Goal: Task Accomplishment & Management: Complete application form

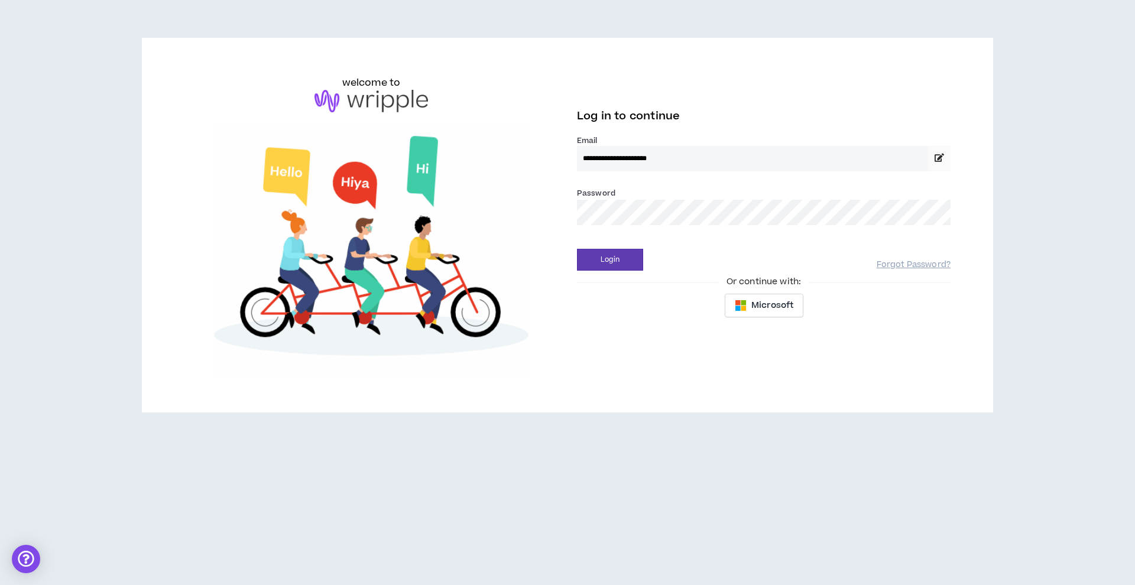
click at [610, 259] on button "Login" at bounding box center [610, 260] width 66 height 22
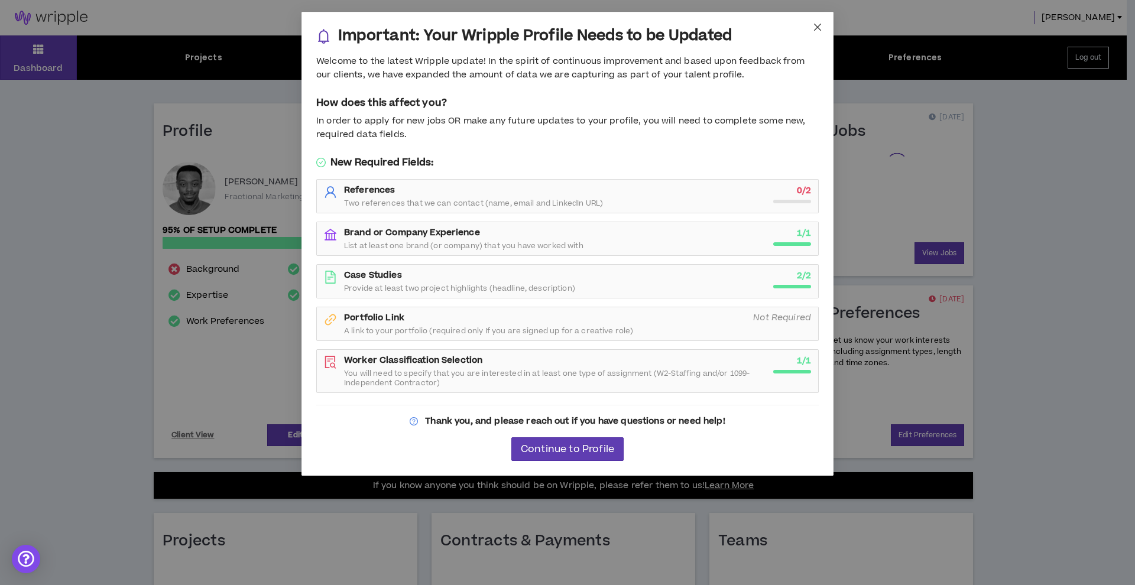
click at [816, 28] on icon "close" at bounding box center [817, 27] width 7 height 7
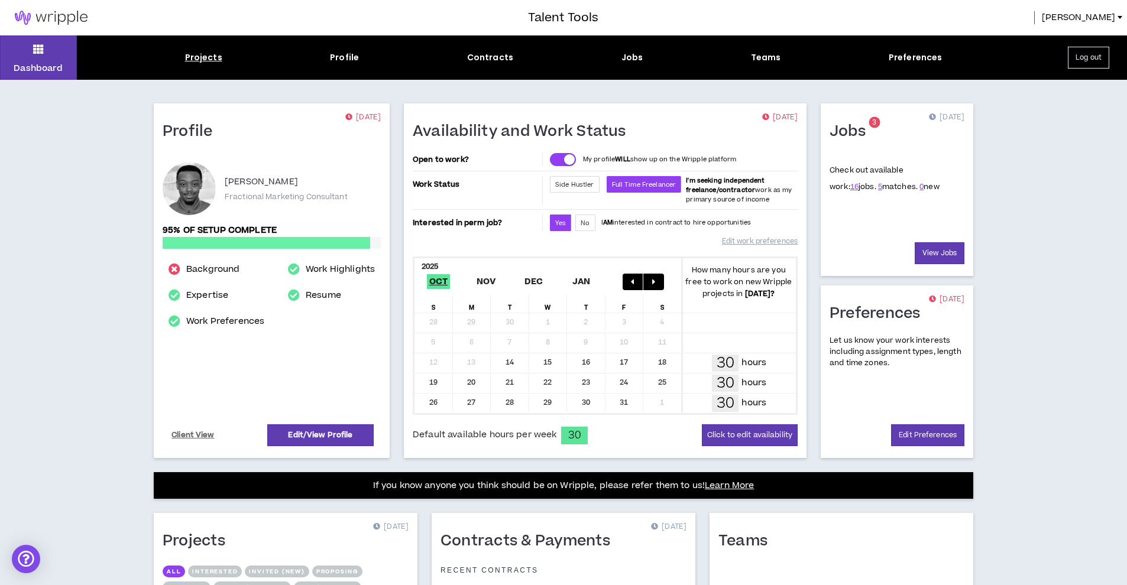
click at [211, 54] on div "Projects" at bounding box center [203, 57] width 37 height 12
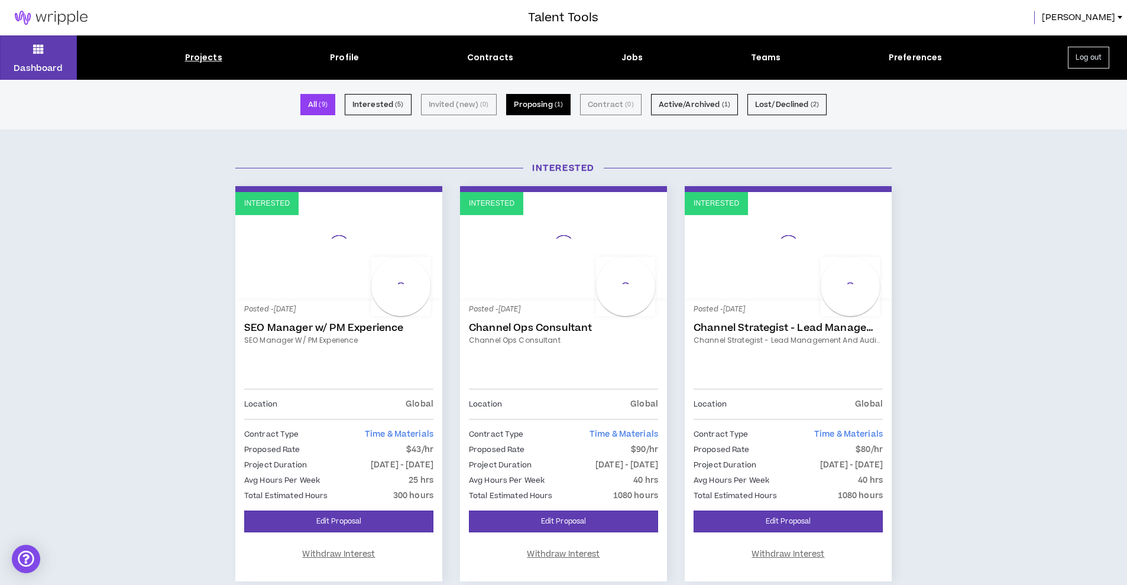
click at [524, 105] on button "Proposing ( 1 )" at bounding box center [538, 104] width 65 height 21
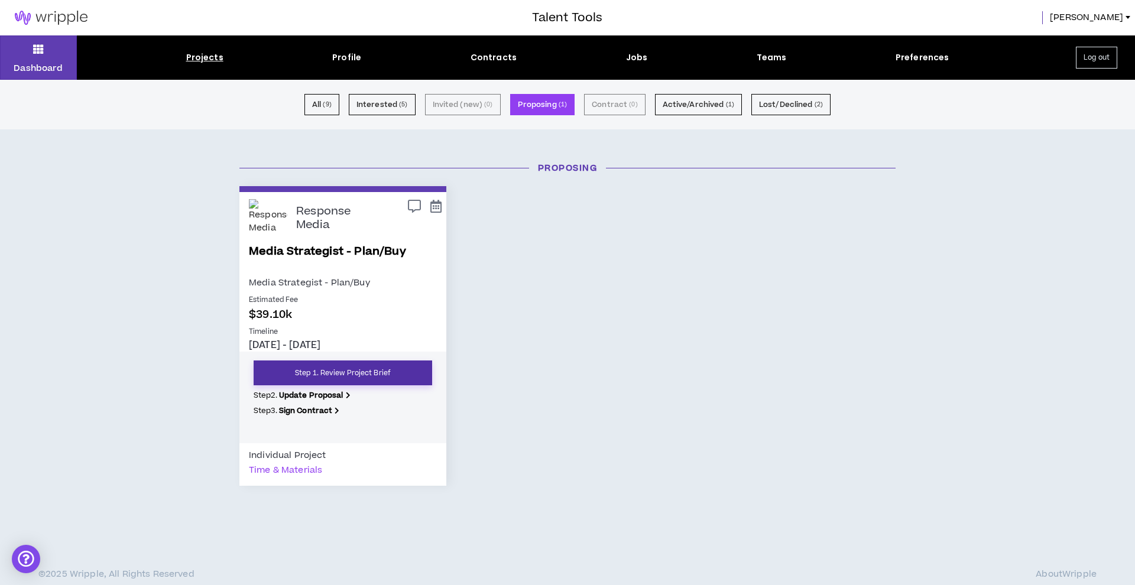
click at [391, 369] on link "Step 1. Review Project Brief" at bounding box center [343, 373] width 179 height 25
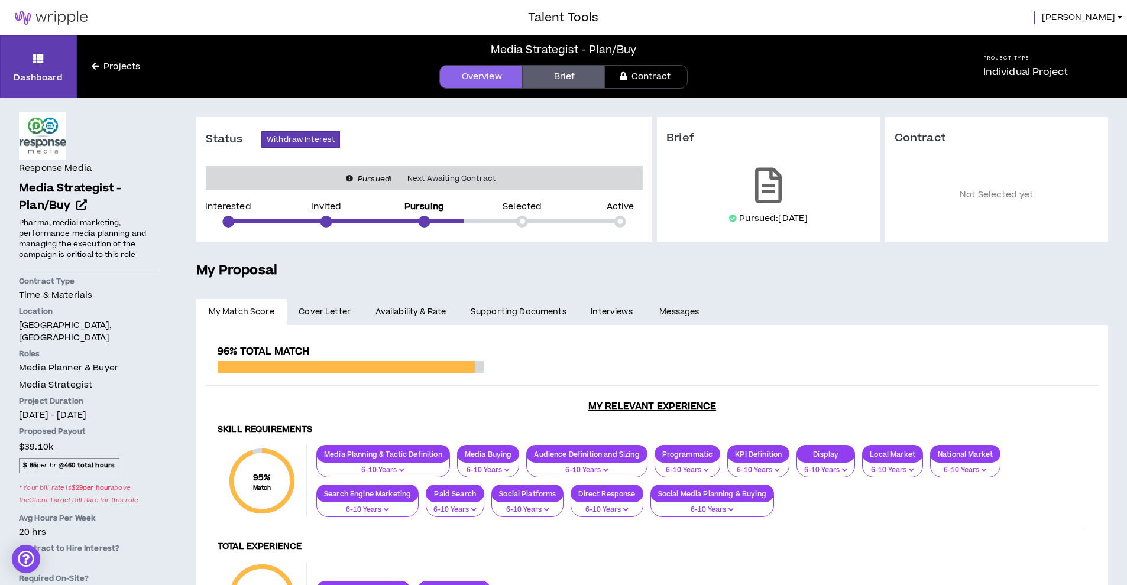
click at [114, 63] on link "Projects" at bounding box center [116, 66] width 78 height 13
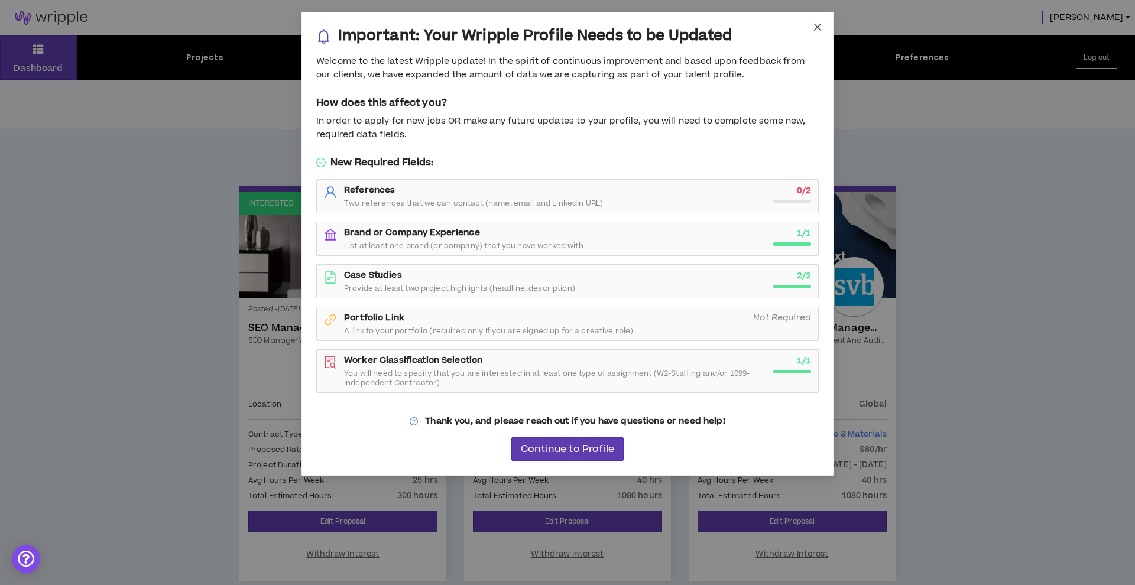
click at [813, 22] on icon "close" at bounding box center [817, 26] width 9 height 9
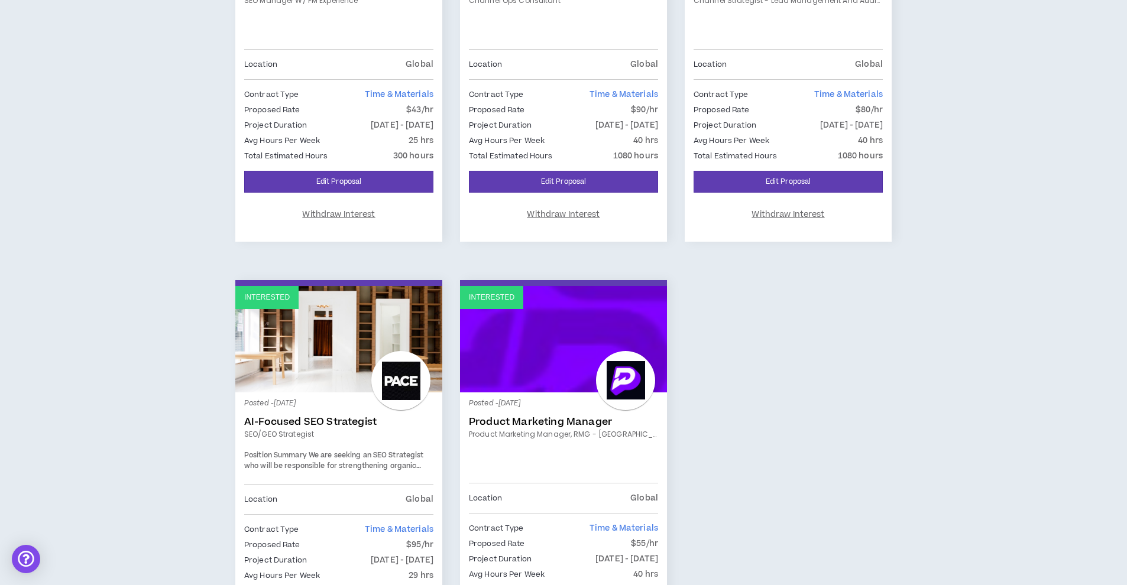
scroll to position [456, 0]
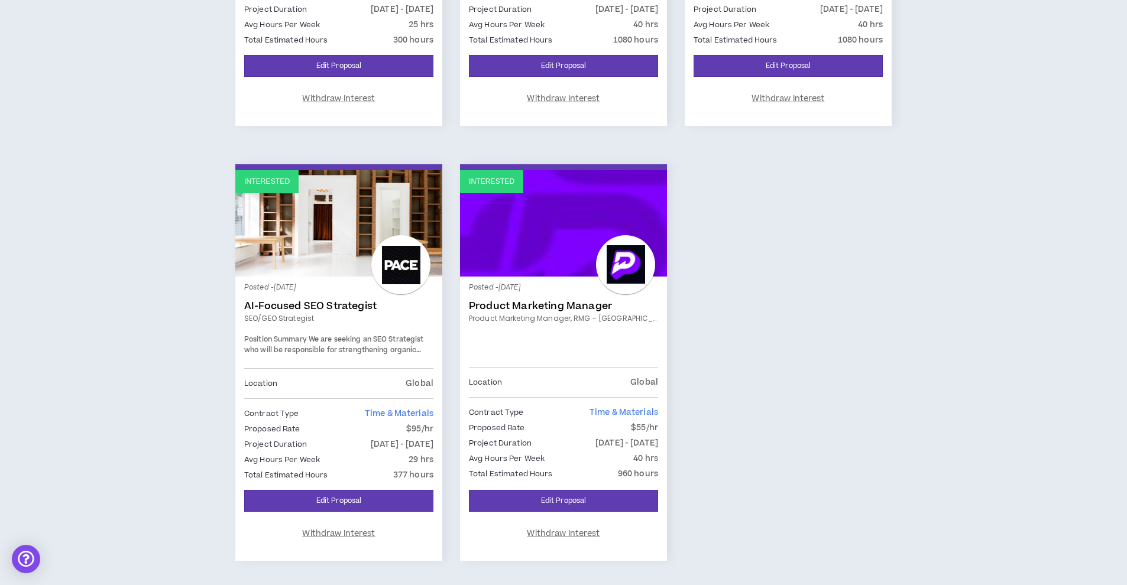
click at [598, 283] on p "Posted - [DATE]" at bounding box center [563, 288] width 189 height 11
click at [623, 269] on div at bounding box center [625, 264] width 59 height 59
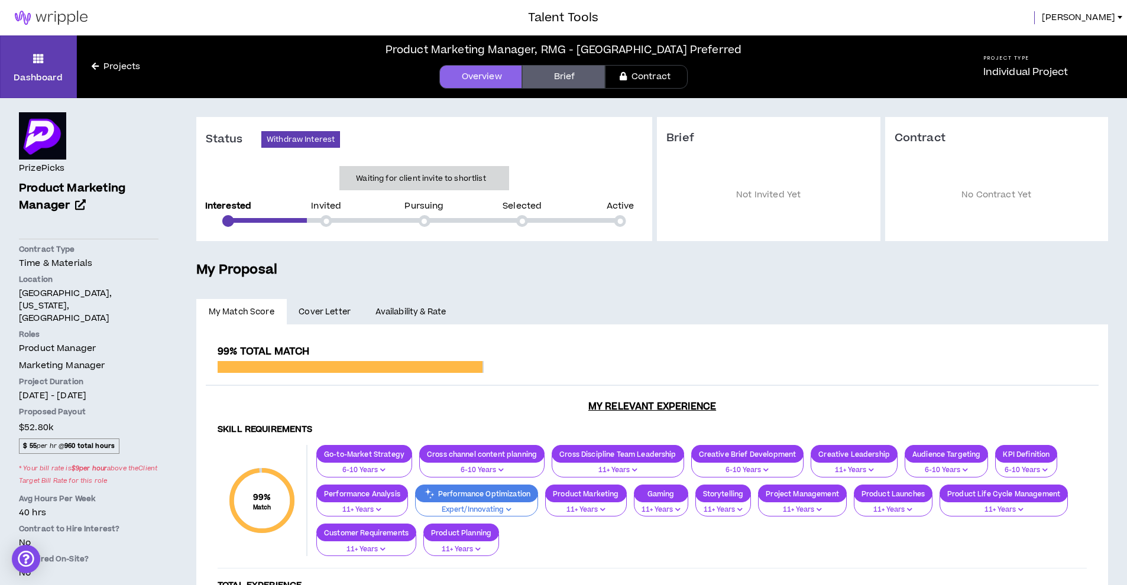
click at [573, 73] on link "Brief" at bounding box center [563, 77] width 83 height 24
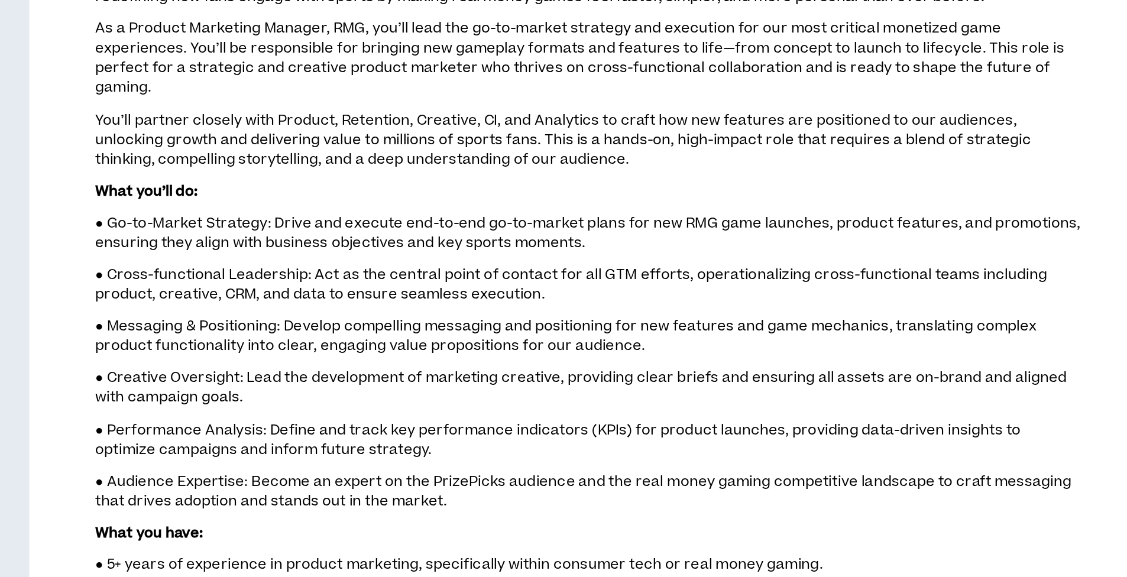
scroll to position [532, 0]
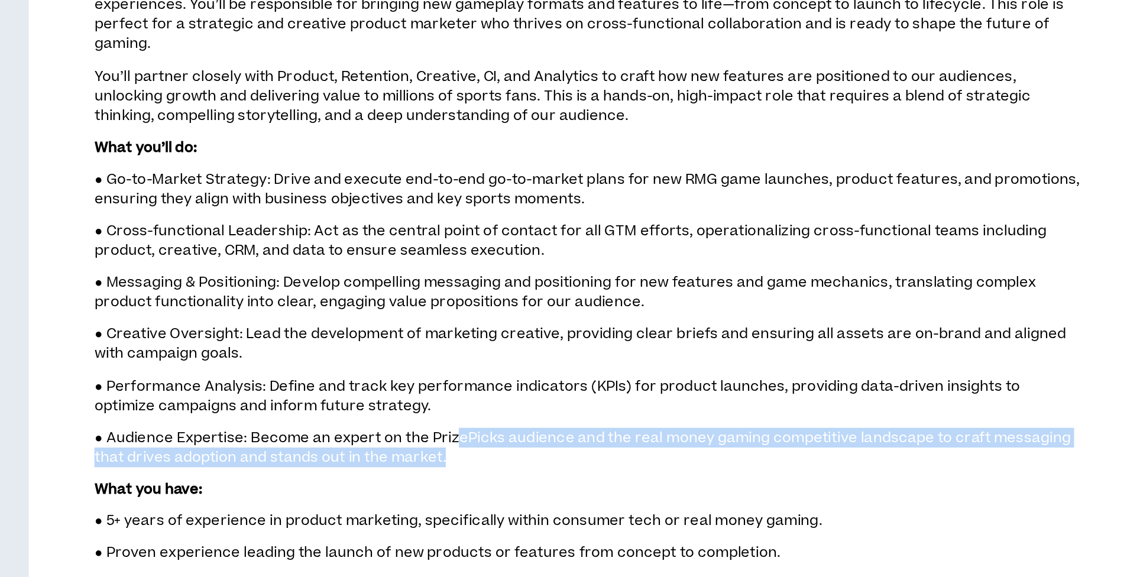
drag, startPoint x: 245, startPoint y: 233, endPoint x: 340, endPoint y: 241, distance: 95.5
click at [399, 295] on p "● Audience Expertise: Become an expert on the PrizePicks audience and the real …" at bounding box center [666, 306] width 534 height 23
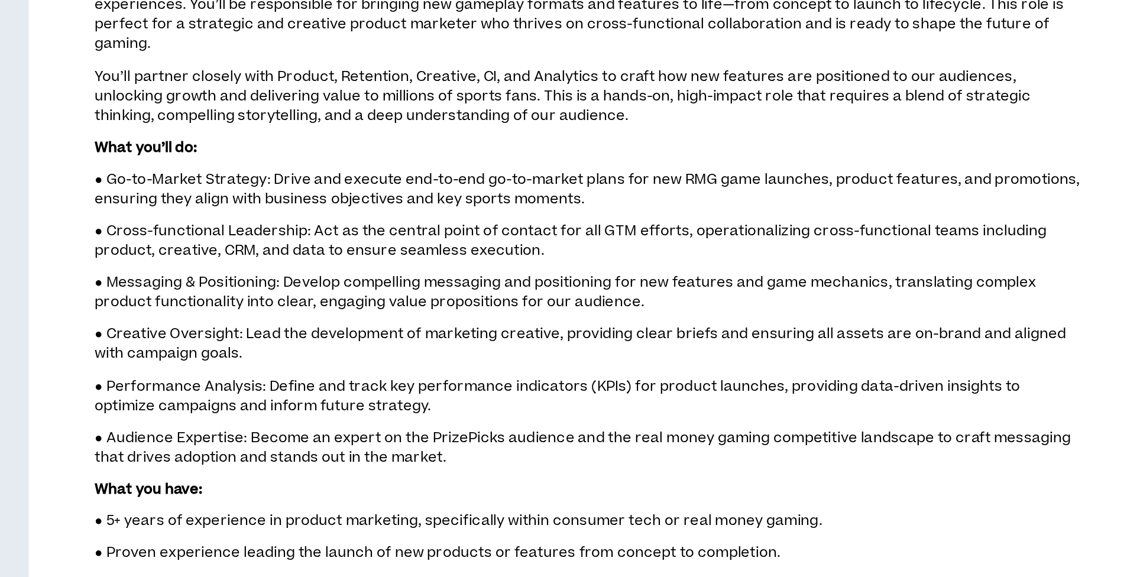
click at [399, 323] on p "What you have:" at bounding box center [666, 329] width 534 height 12
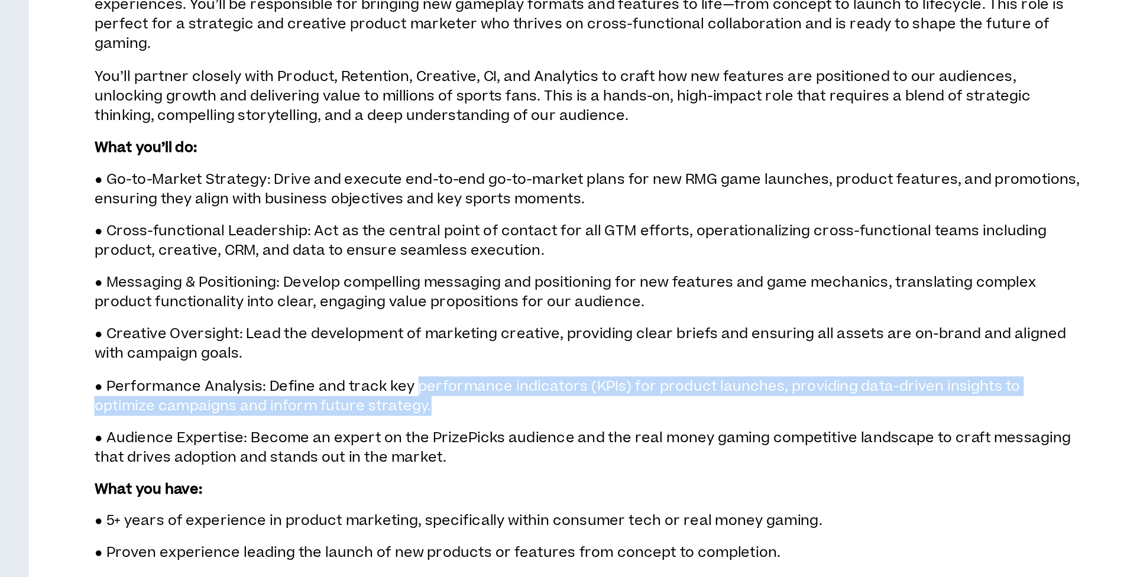
drag, startPoint x: 226, startPoint y: 205, endPoint x: 242, endPoint y: 212, distance: 17.5
click at [399, 267] on p "● Performance Analysis: Define and track key performance indicators (KPIs) for …" at bounding box center [666, 278] width 534 height 23
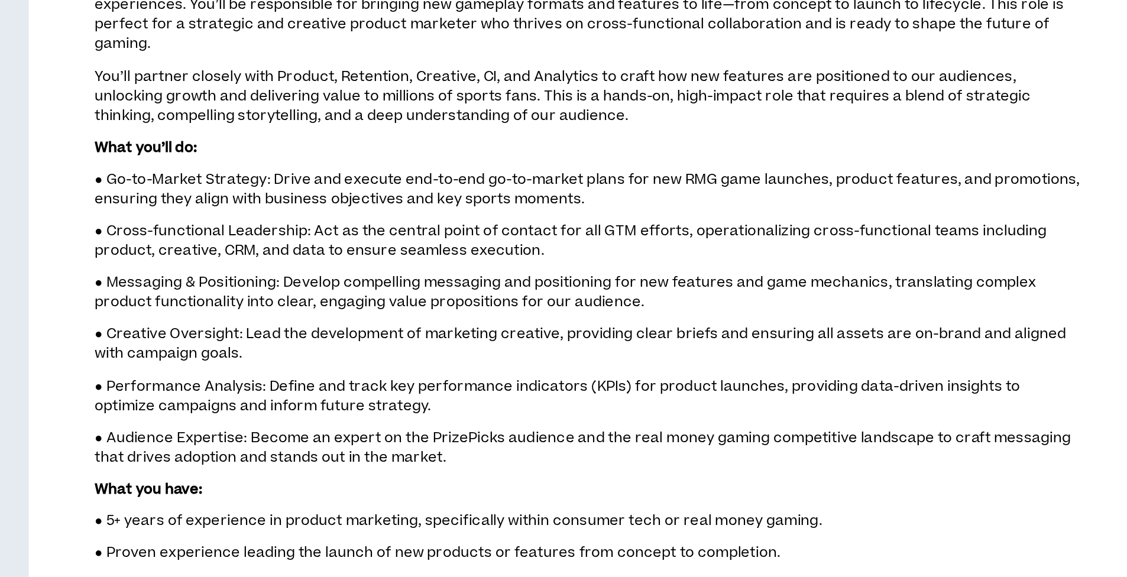
click at [399, 240] on span "● Creative Oversight: Lead the development of marketing creative, providing cle…" at bounding box center [661, 250] width 524 height 21
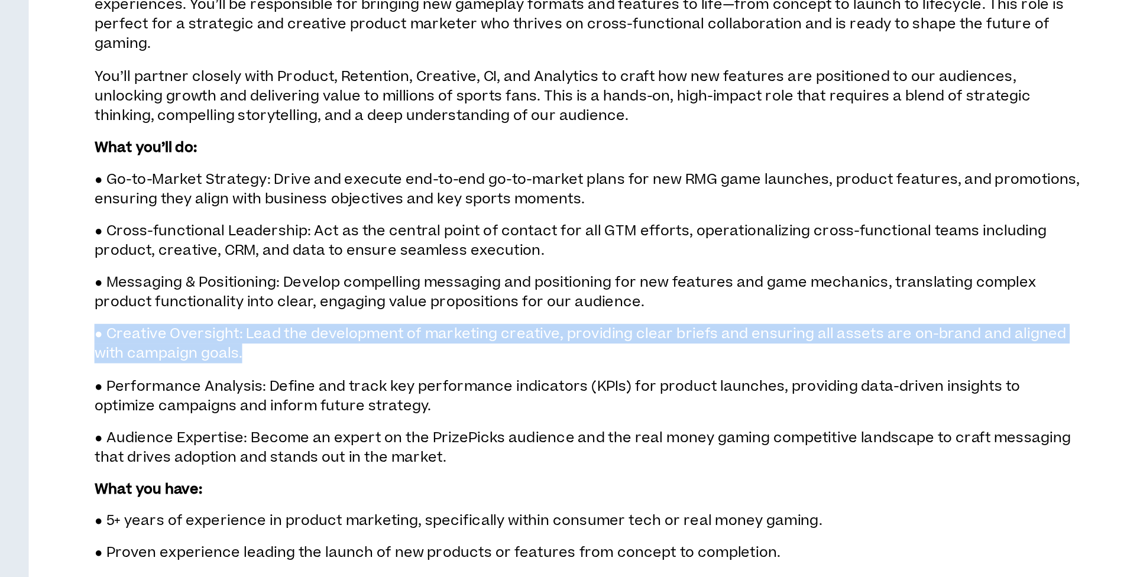
drag, startPoint x: 155, startPoint y: 172, endPoint x: 180, endPoint y: 186, distance: 27.8
click at [399, 239] on p "● Creative Oversight: Lead the development of marketing creative, providing cle…" at bounding box center [666, 250] width 534 height 23
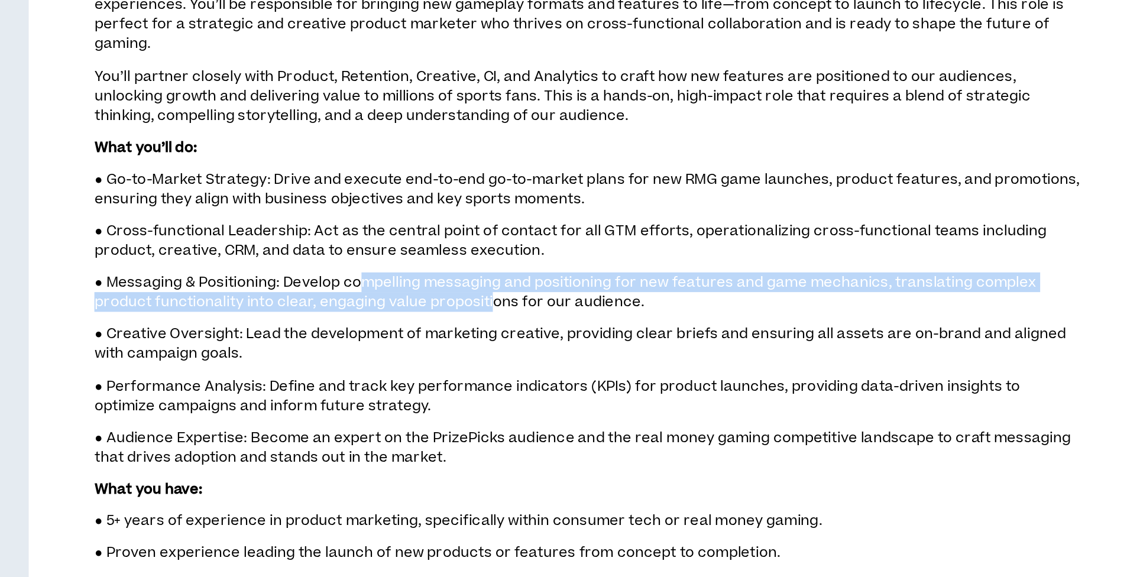
drag, startPoint x: 198, startPoint y: 147, endPoint x: 267, endPoint y: 163, distance: 71.0
click at [399, 212] on span "● Messaging & Positioning: Develop compelling messaging and positioning for new…" at bounding box center [653, 222] width 508 height 21
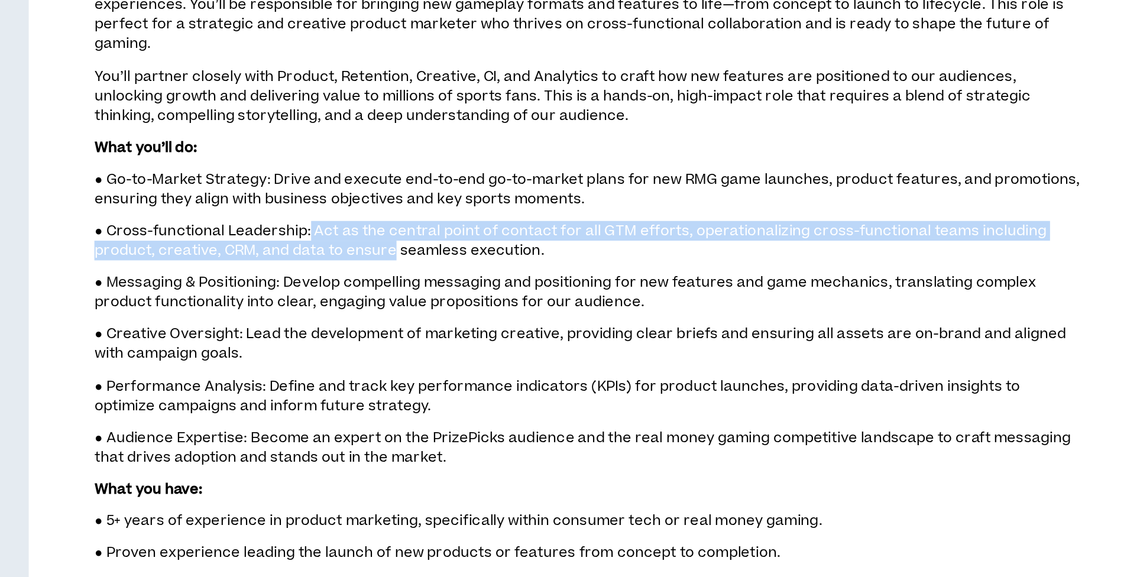
drag, startPoint x: 166, startPoint y: 124, endPoint x: 210, endPoint y: 131, distance: 44.4
click at [399, 184] on span "● Cross-functional Leadership: Act as the central point of contact for all GTM …" at bounding box center [656, 194] width 514 height 21
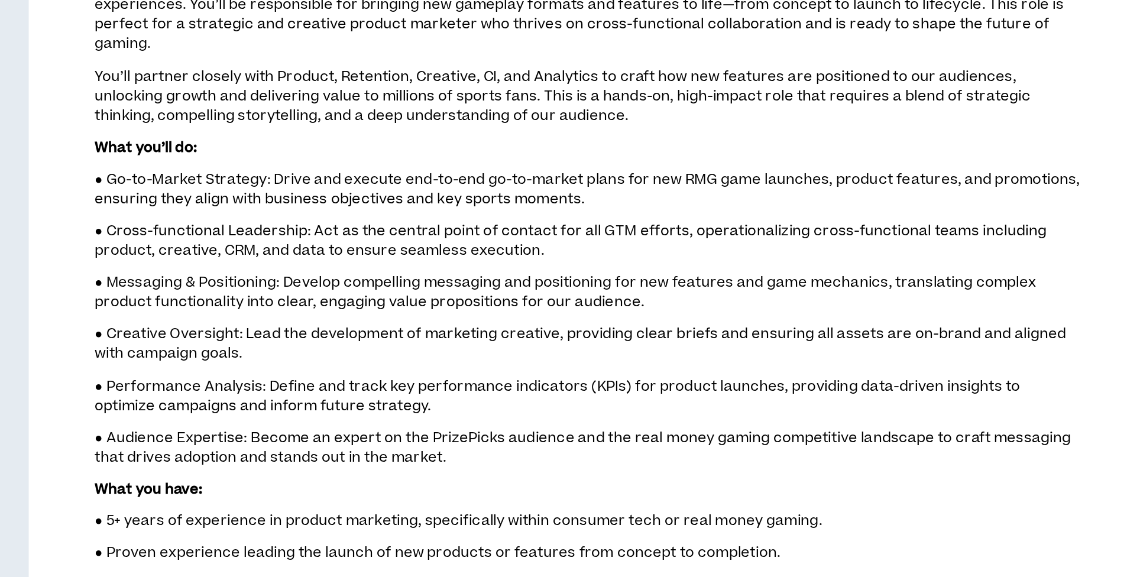
click at [399, 212] on span "● Messaging & Positioning: Develop compelling messaging and positioning for new…" at bounding box center [653, 222] width 508 height 21
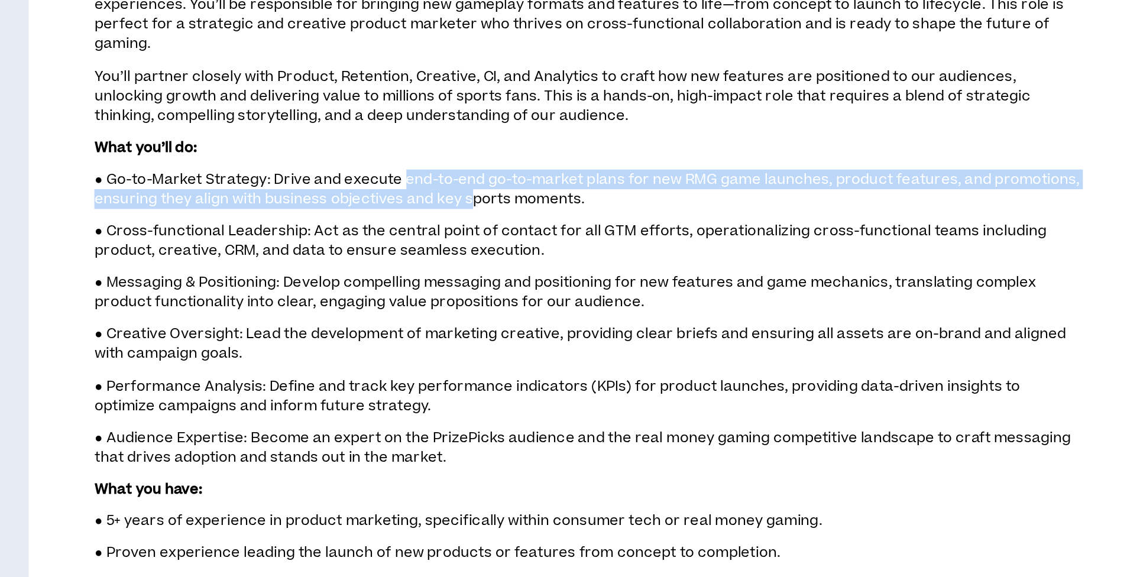
drag, startPoint x: 219, startPoint y: 90, endPoint x: 253, endPoint y: 102, distance: 36.3
click at [399, 157] on span "● Go-to-Market Strategy: Drive and execute end-to-end go-to-market plans for ne…" at bounding box center [665, 167] width 532 height 21
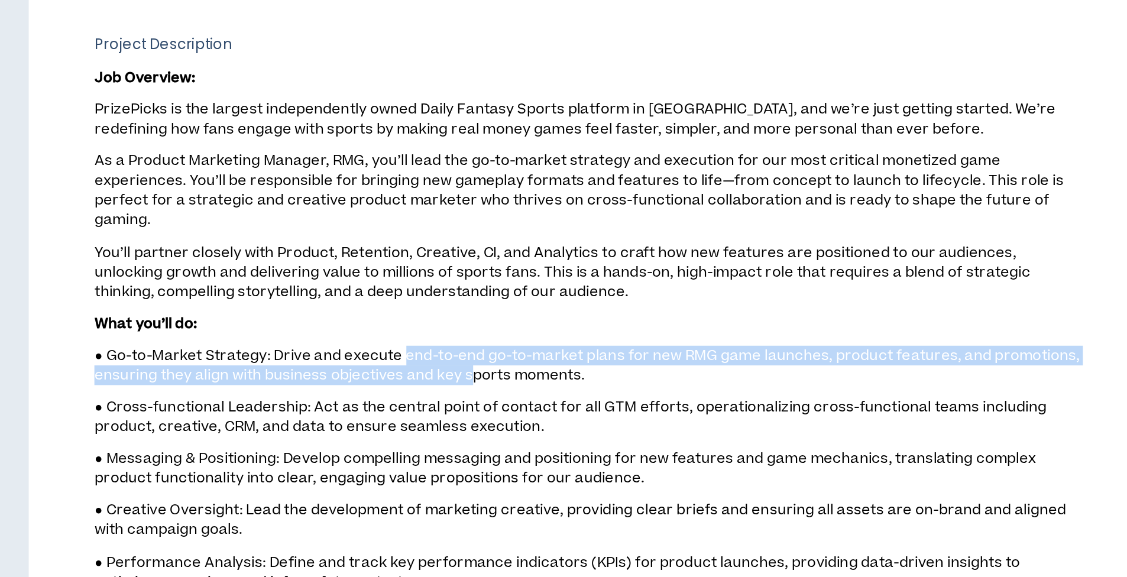
scroll to position [447, 0]
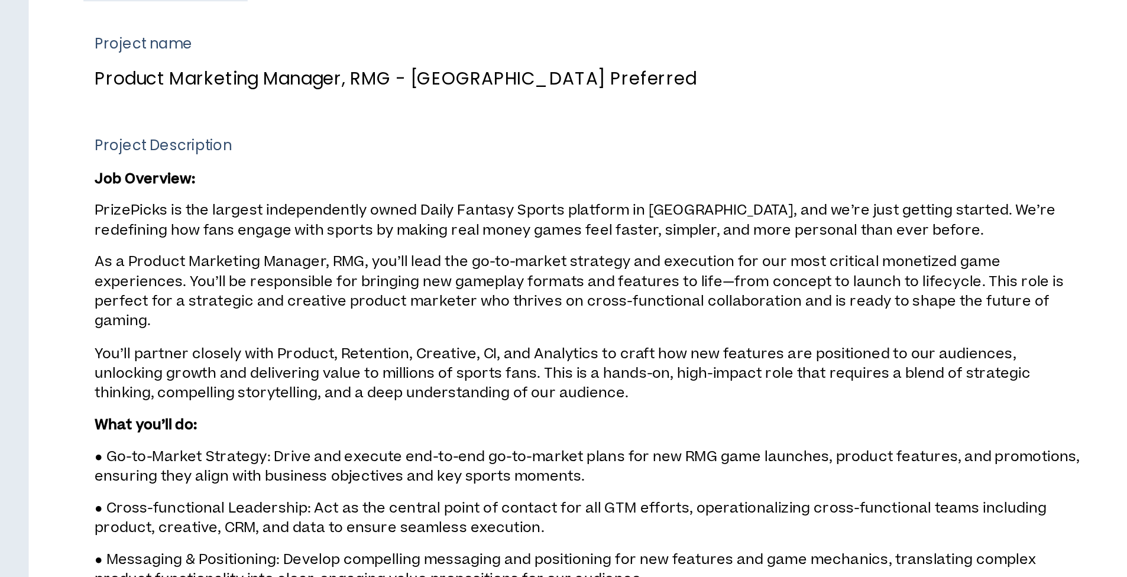
click at [399, 180] on span "Job Overview: PrizePicks is the largest independently owned Daily Fantasy Sport…" at bounding box center [666, 332] width 534 height 485
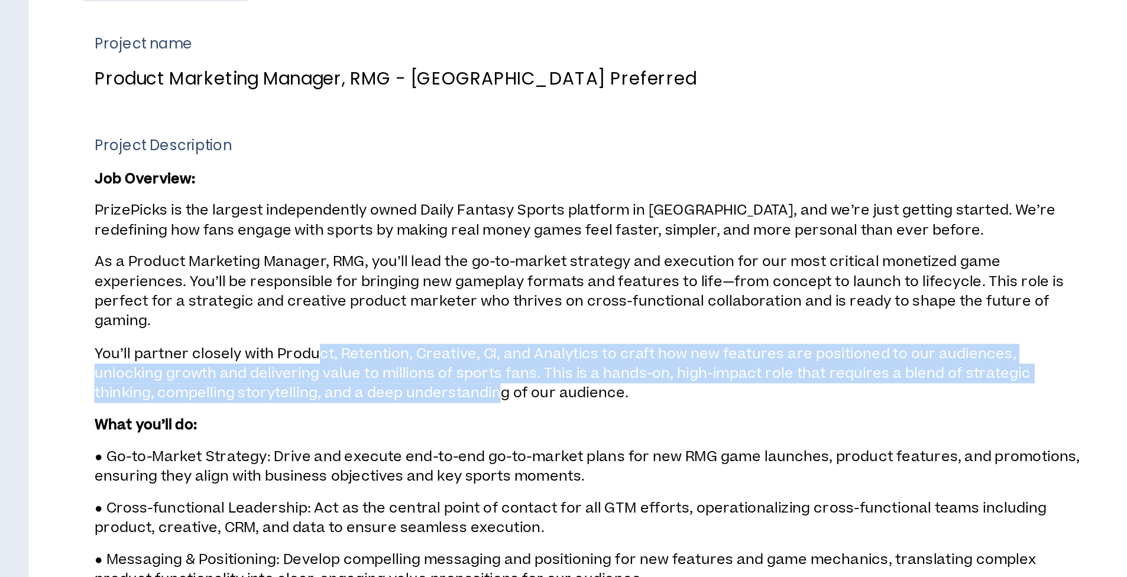
drag, startPoint x: 171, startPoint y: 186, endPoint x: 236, endPoint y: 207, distance: 69.0
click at [399, 207] on span "You’ll partner closely with Product, Retention, Creative, CI, and Analytics to …" at bounding box center [651, 202] width 505 height 32
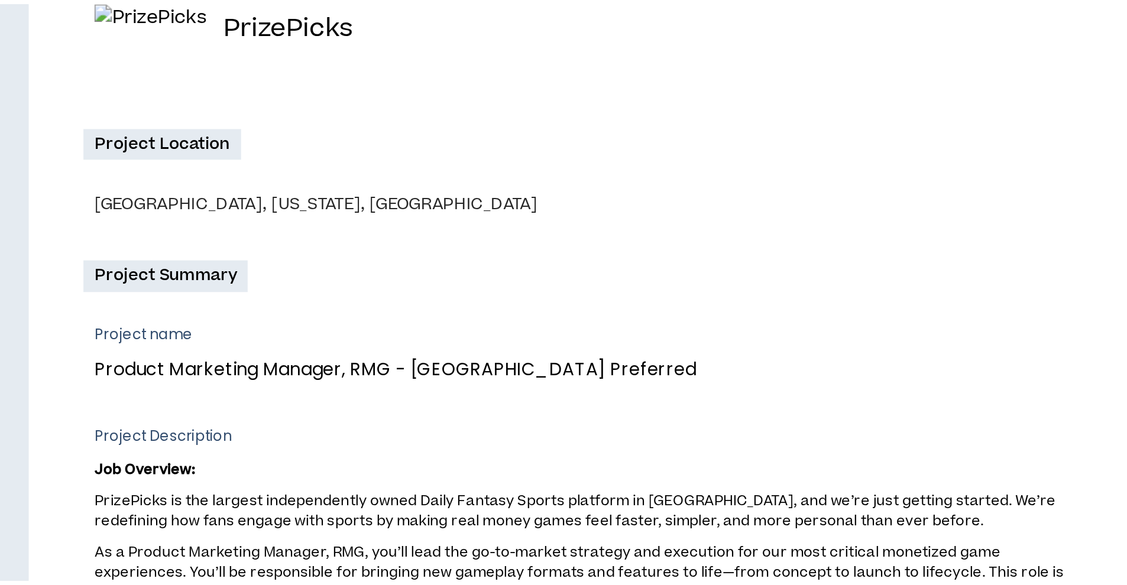
scroll to position [0, 0]
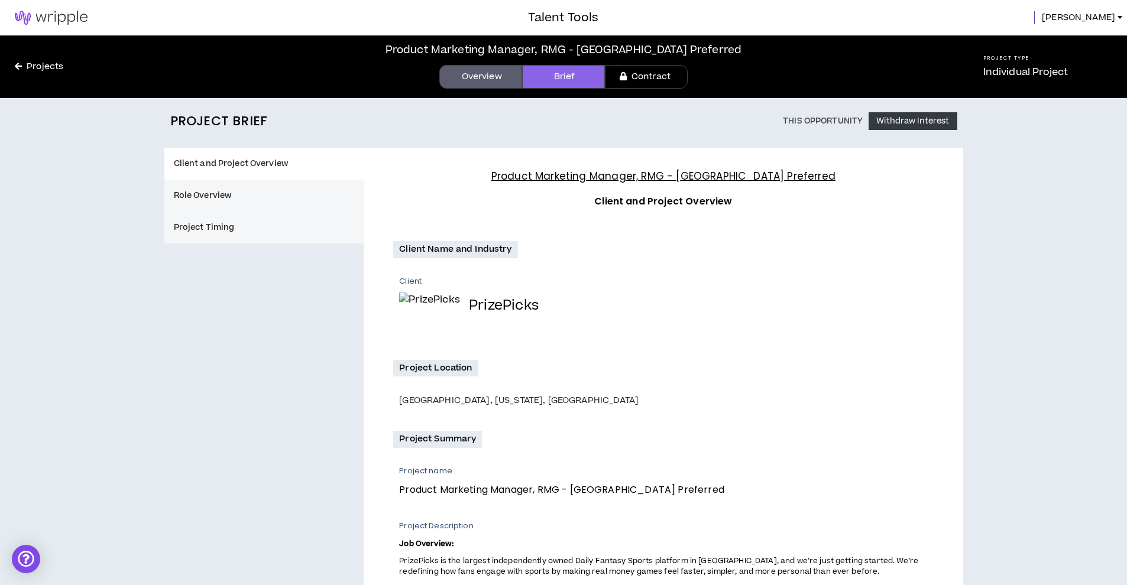
click at [226, 217] on button "Project Timing" at bounding box center [264, 228] width 200 height 32
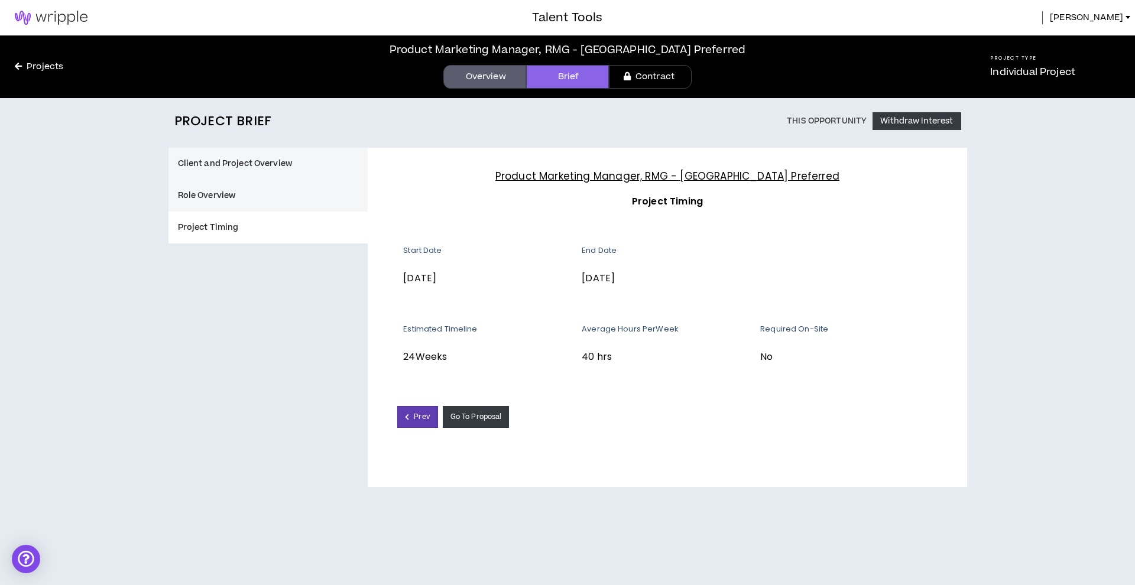
click at [263, 191] on button "Role Overview" at bounding box center [268, 196] width 200 height 32
